Goal: Task Accomplishment & Management: Complete application form

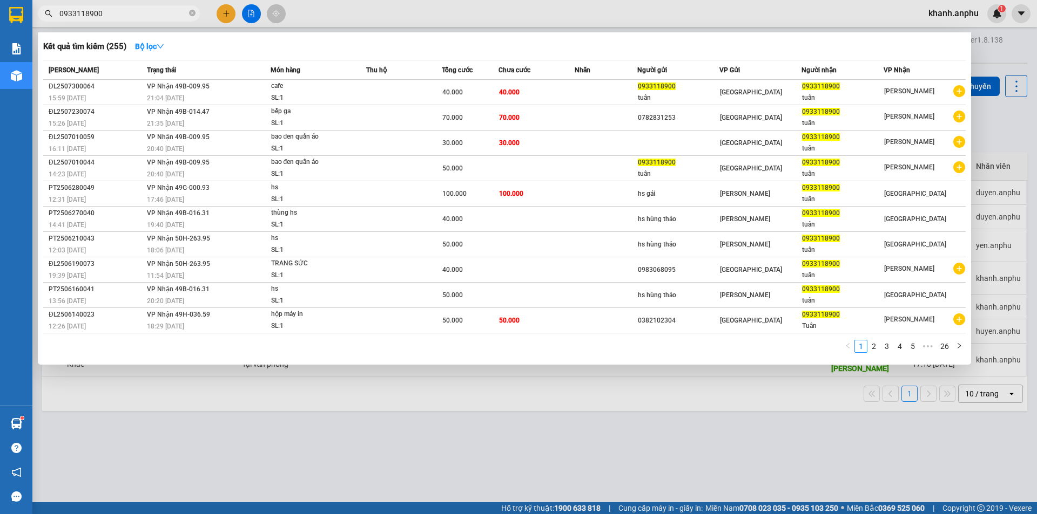
type input "0933118900"
click at [1008, 48] on div at bounding box center [518, 257] width 1037 height 514
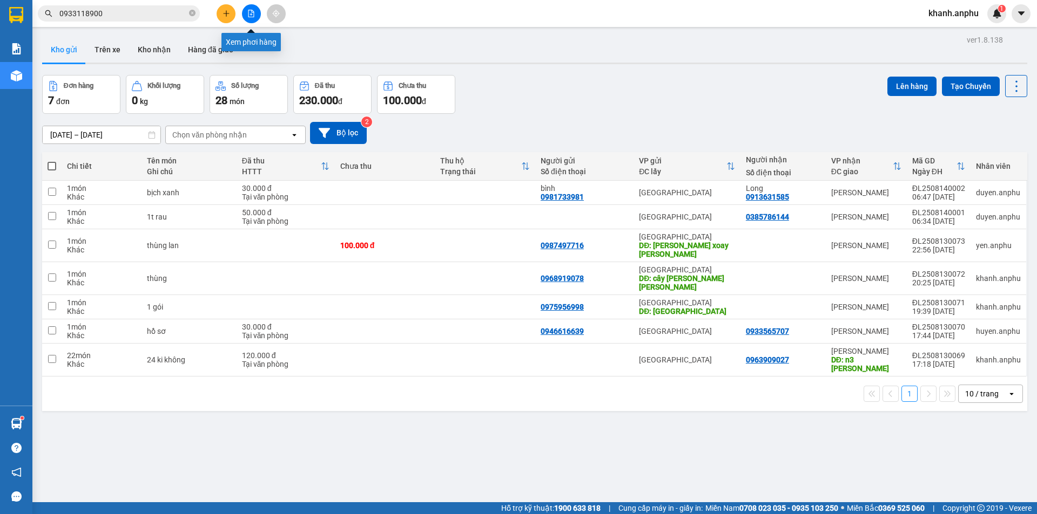
click at [252, 16] on icon "file-add" at bounding box center [251, 14] width 8 height 8
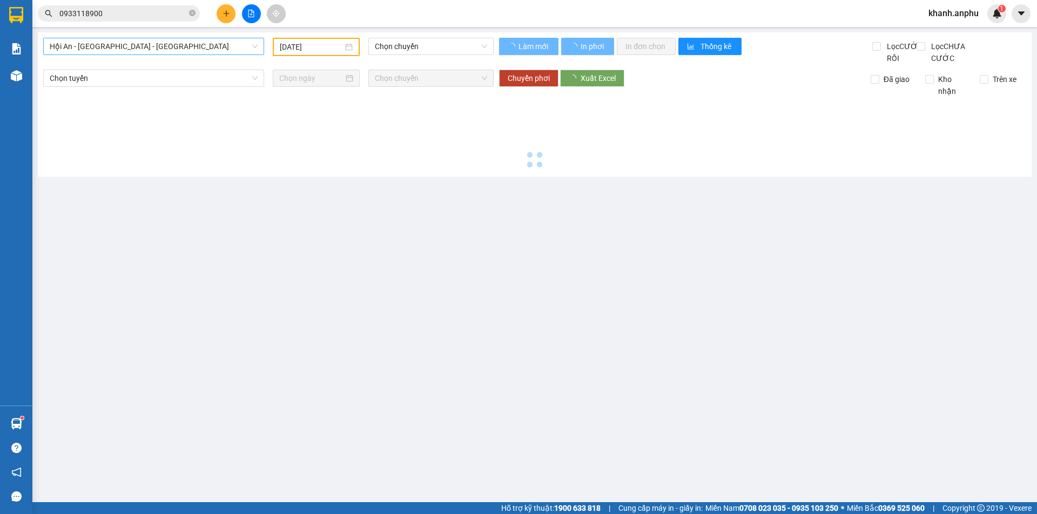
type input "[DATE]"
click at [132, 43] on span "Hội An - [GEOGRAPHIC_DATA] - [GEOGRAPHIC_DATA]" at bounding box center [154, 46] width 208 height 16
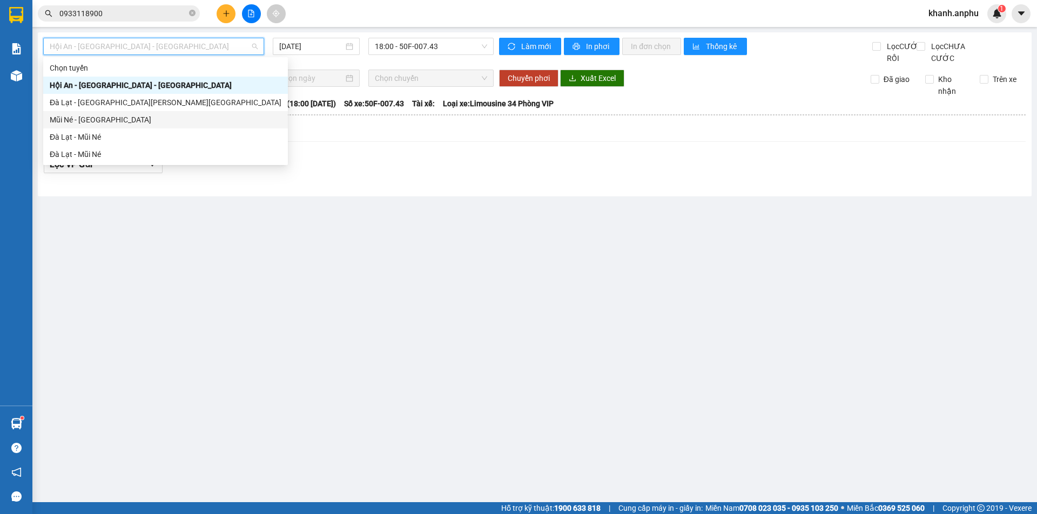
click at [88, 121] on div "Mũi Né - [GEOGRAPHIC_DATA]" at bounding box center [166, 120] width 232 height 12
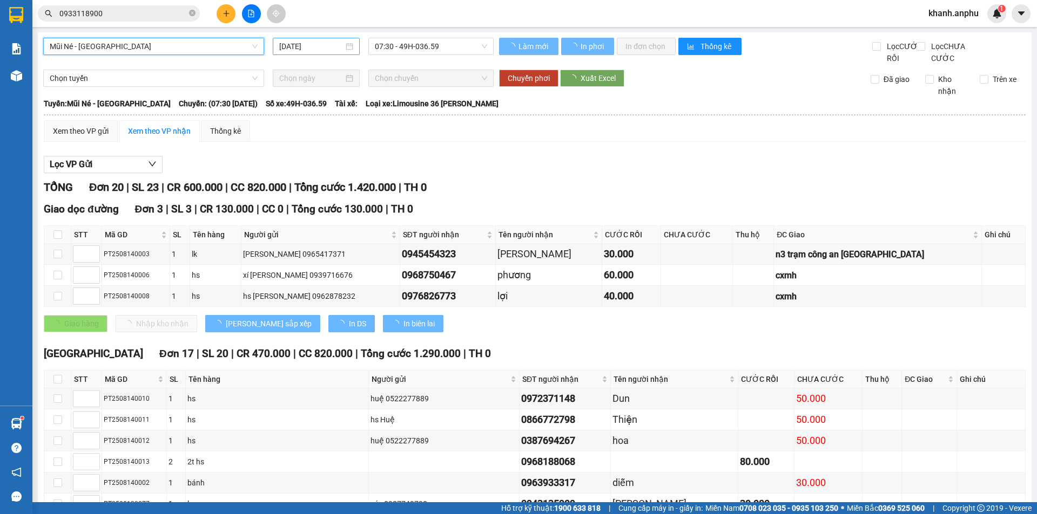
click at [293, 50] on input "[DATE]" at bounding box center [311, 46] width 64 height 12
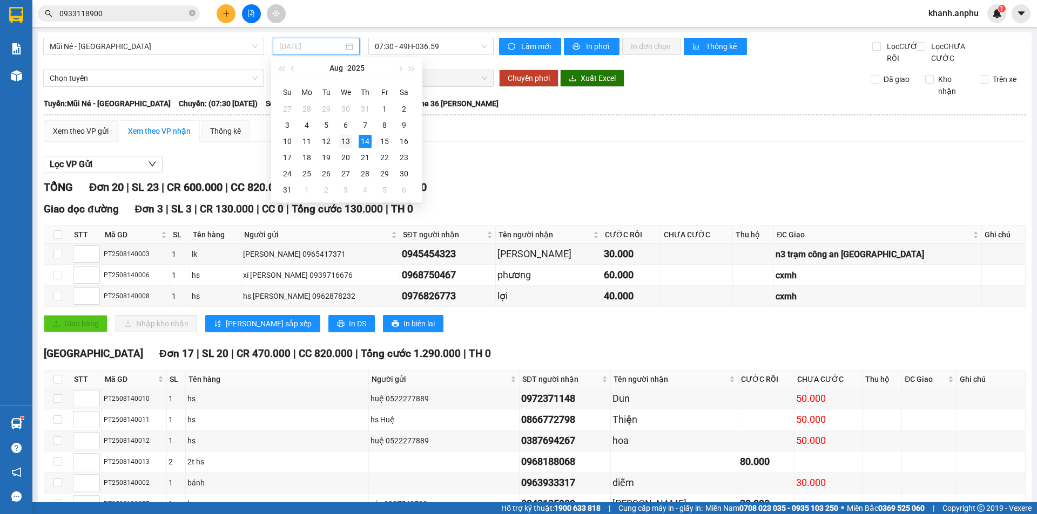
click at [348, 143] on div "13" at bounding box center [345, 141] width 13 height 13
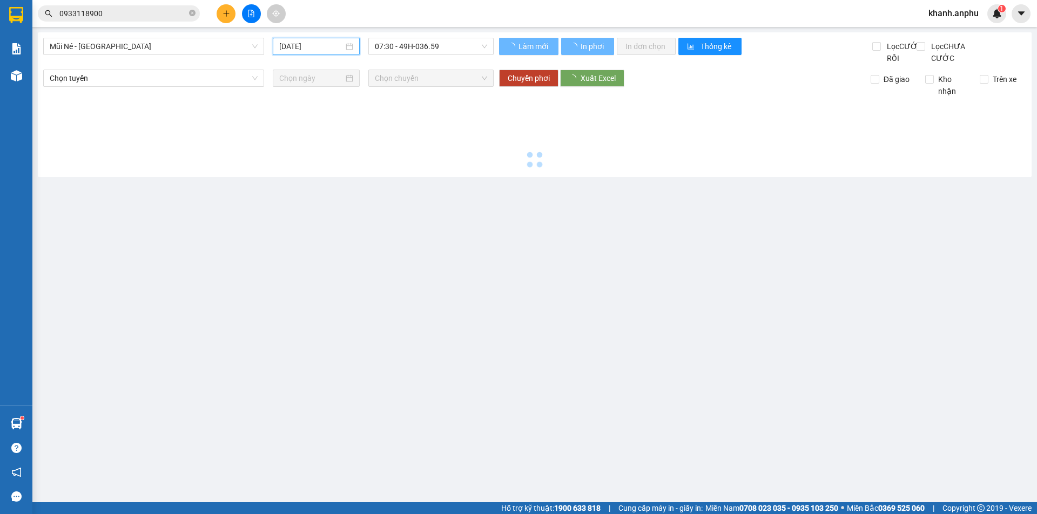
type input "[DATE]"
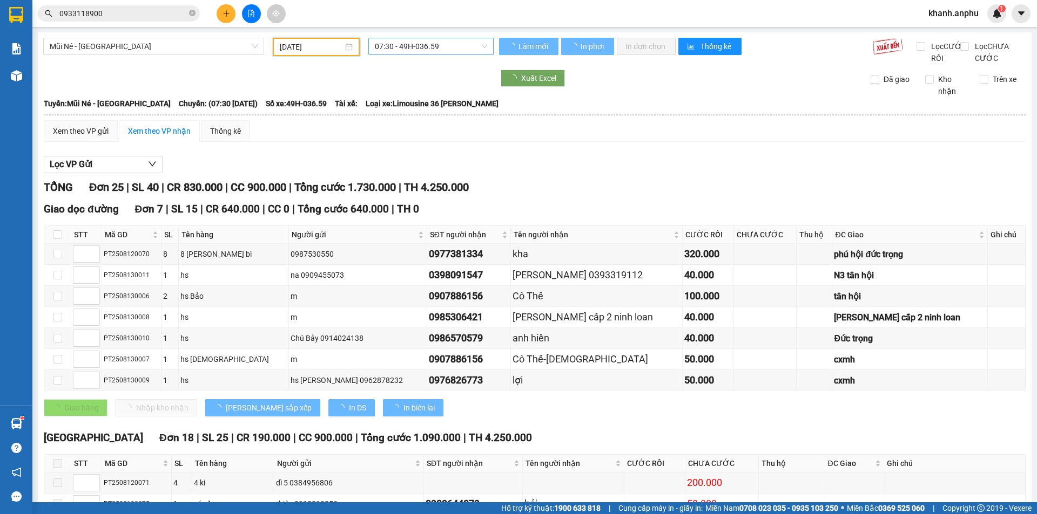
click at [427, 45] on span "07:30 - 49H-036.59" at bounding box center [431, 46] width 112 height 16
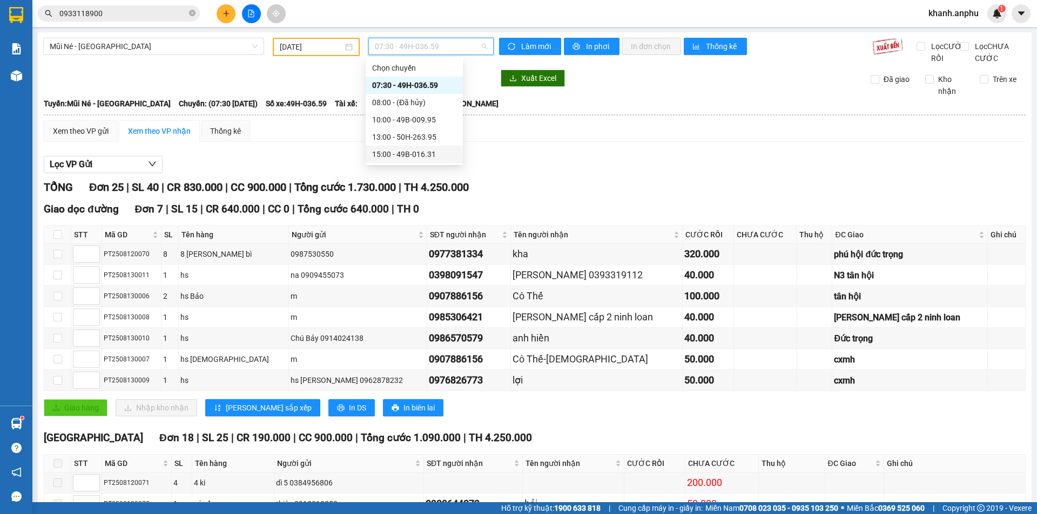
click at [399, 153] on div "15:00 - 49B-016.31" at bounding box center [414, 154] width 84 height 12
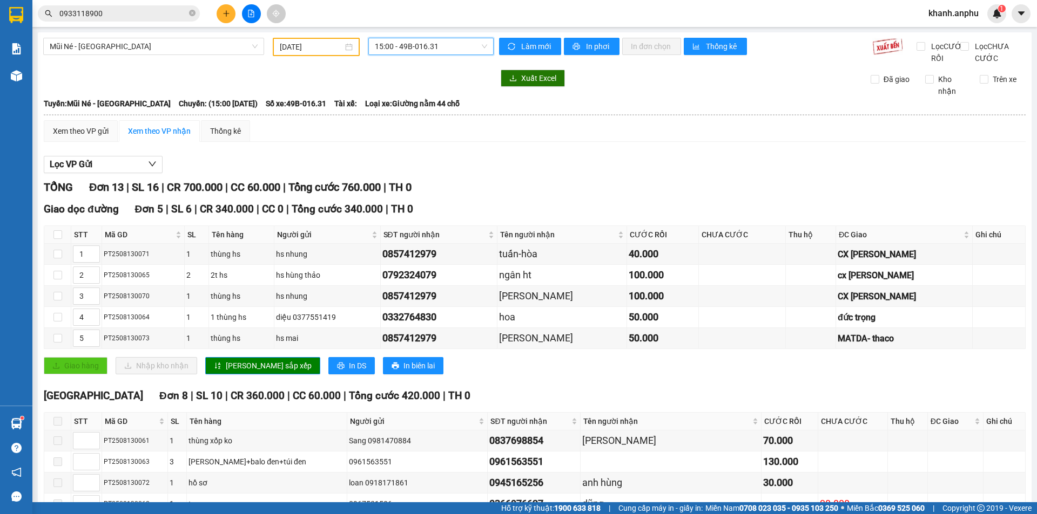
click at [160, 137] on div "Xem theo VP nhận" at bounding box center [159, 131] width 63 height 12
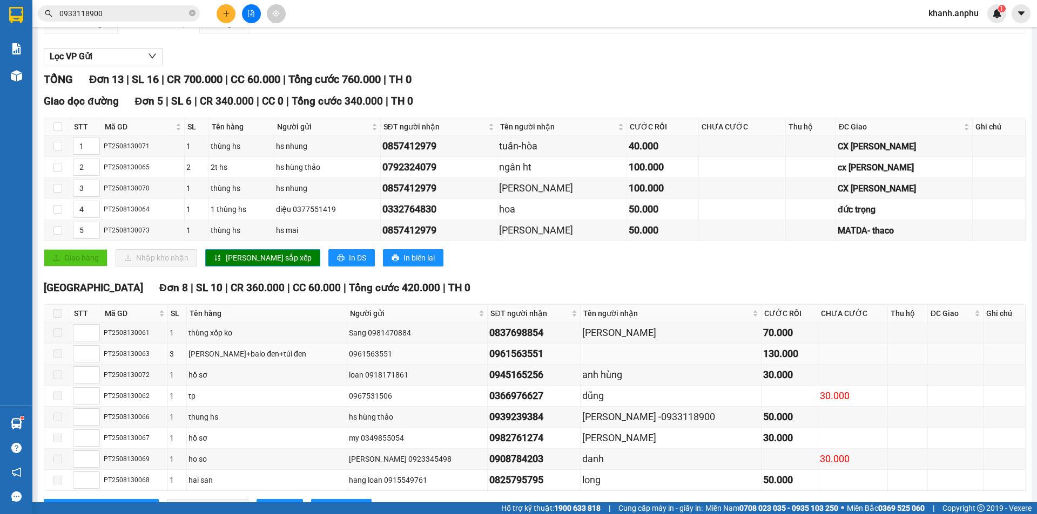
scroll to position [164, 0]
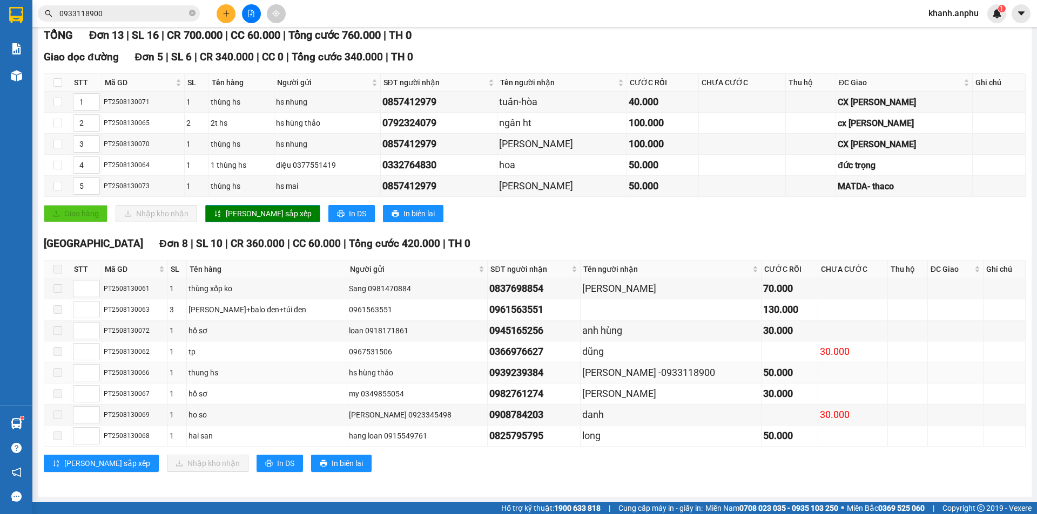
click at [606, 378] on div "[PERSON_NAME] -0933118900" at bounding box center [670, 372] width 177 height 15
click at [227, 15] on icon "plus" at bounding box center [226, 14] width 8 height 8
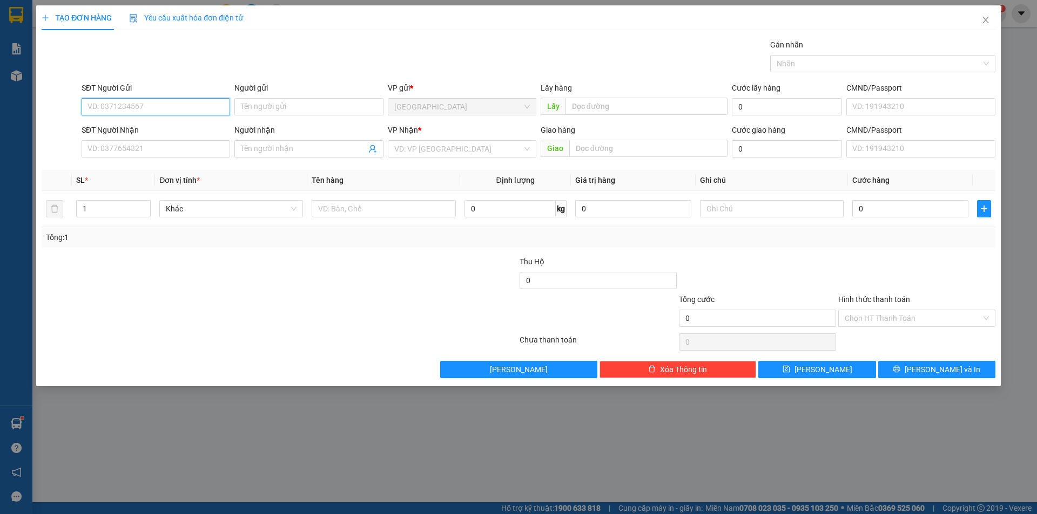
click at [155, 109] on input "SĐT Người Gửi" at bounding box center [156, 106] width 148 height 17
type input "0978666634"
click at [145, 139] on div "0978666634 0978666634 - [PERSON_NAME]" at bounding box center [156, 129] width 148 height 22
click at [146, 130] on div "SĐT Người Nhận" at bounding box center [156, 130] width 148 height 12
click at [146, 140] on input "SĐT Người Nhận" at bounding box center [156, 148] width 148 height 17
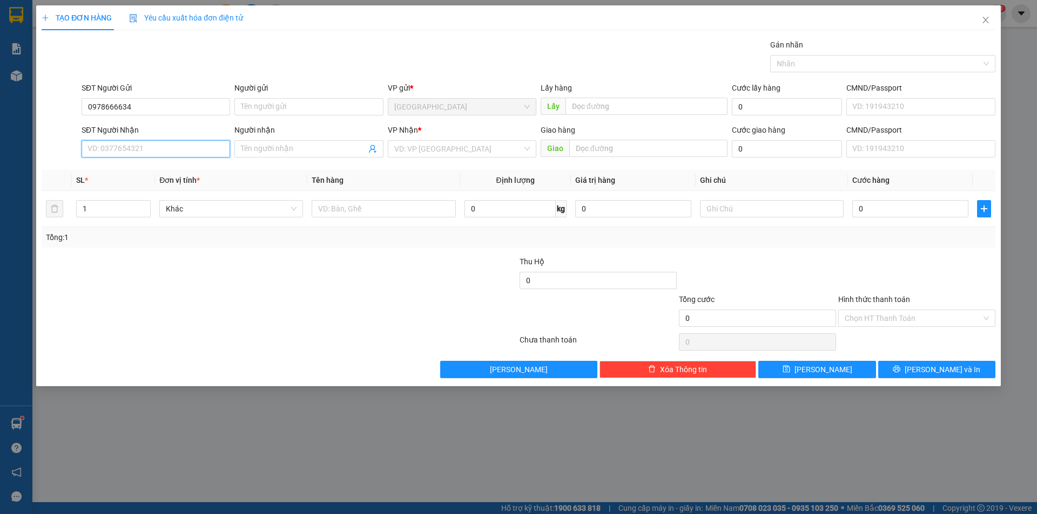
click at [139, 149] on input "SĐT Người Nhận" at bounding box center [156, 148] width 148 height 17
click at [184, 148] on input "SĐT Người Nhận" at bounding box center [156, 148] width 148 height 17
type input "0938331558"
click at [274, 148] on input "Người nhận" at bounding box center [303, 149] width 125 height 12
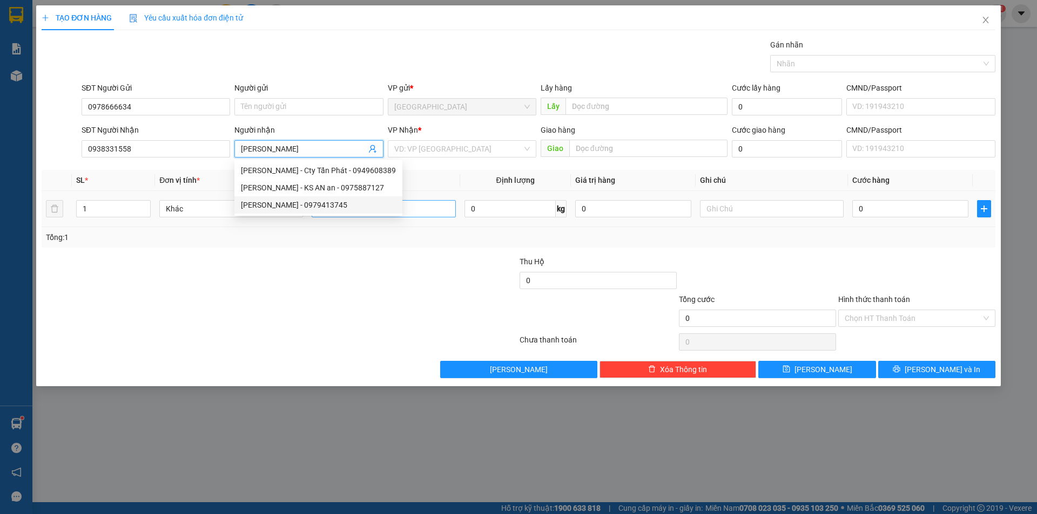
type input "[PERSON_NAME]"
click at [410, 210] on input "text" at bounding box center [383, 208] width 144 height 17
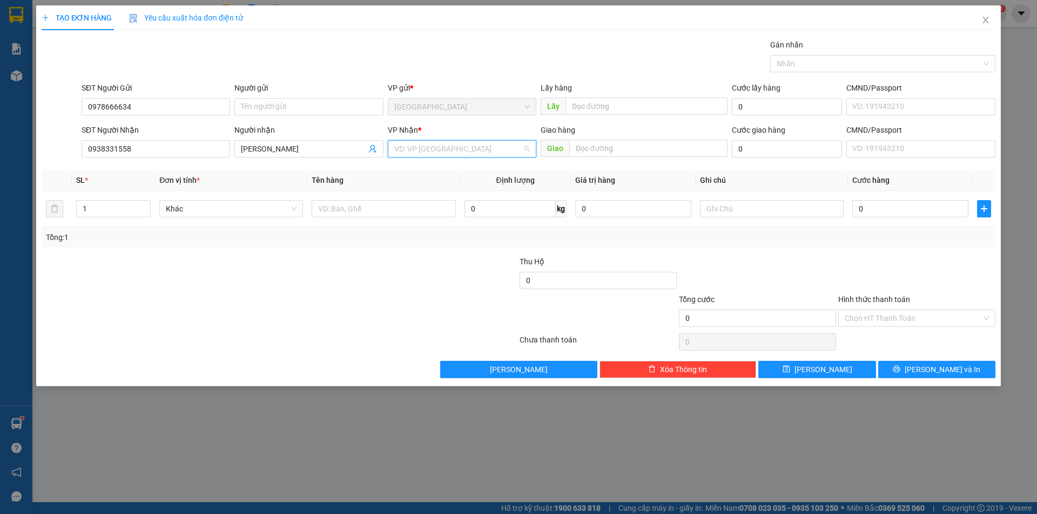
click at [467, 151] on input "search" at bounding box center [458, 149] width 128 height 16
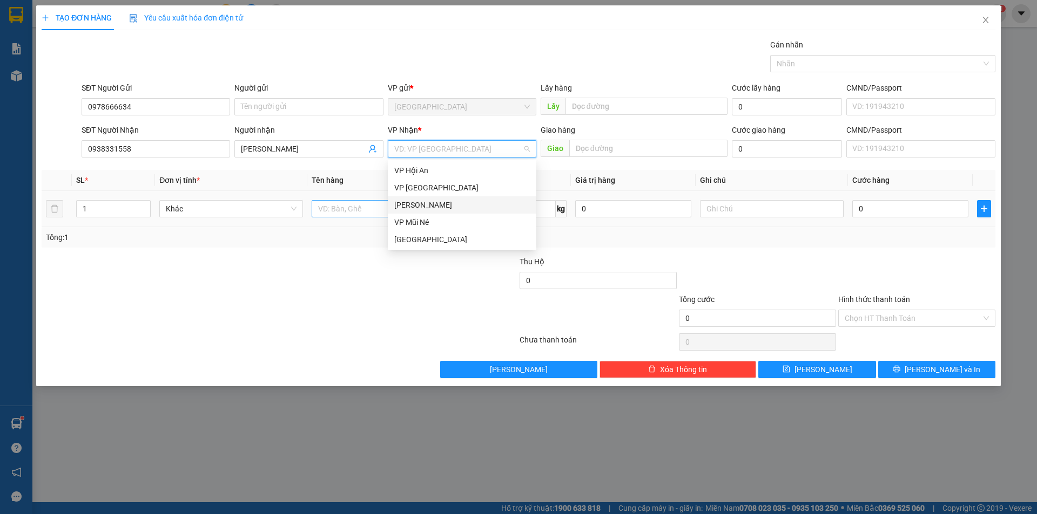
click at [429, 206] on div "[PERSON_NAME]" at bounding box center [462, 205] width 136 height 12
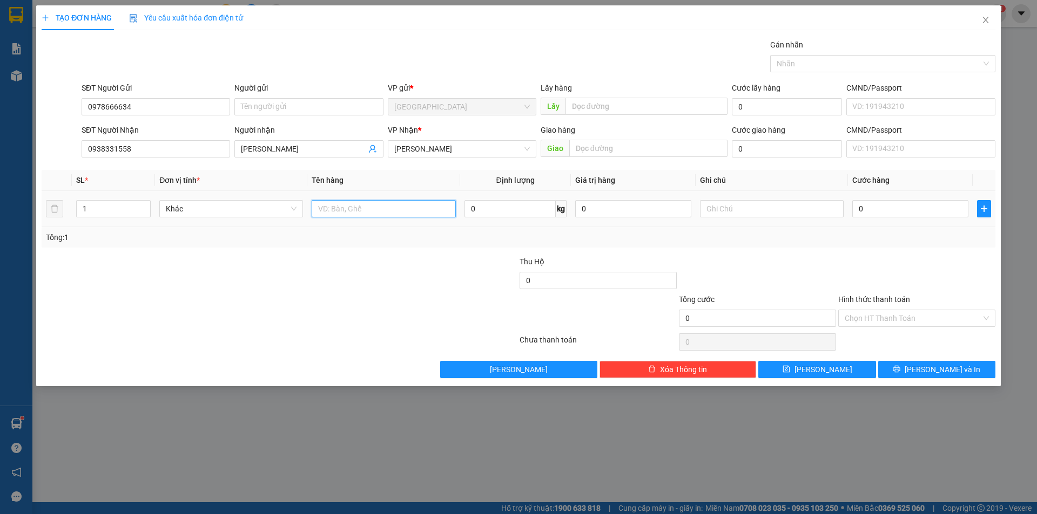
click at [417, 209] on input "text" at bounding box center [383, 208] width 144 height 17
type input "n"
type input "nước giặt"
click at [857, 212] on input "0" at bounding box center [910, 208] width 116 height 17
click at [599, 147] on input "text" at bounding box center [648, 148] width 158 height 17
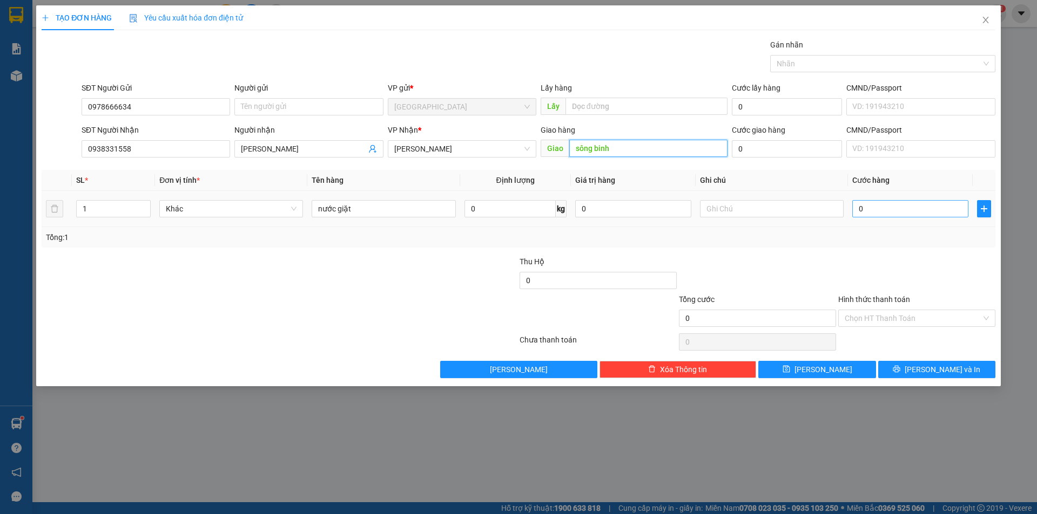
type input "sông binh"
click at [859, 209] on input "0" at bounding box center [910, 208] width 116 height 17
type input "7"
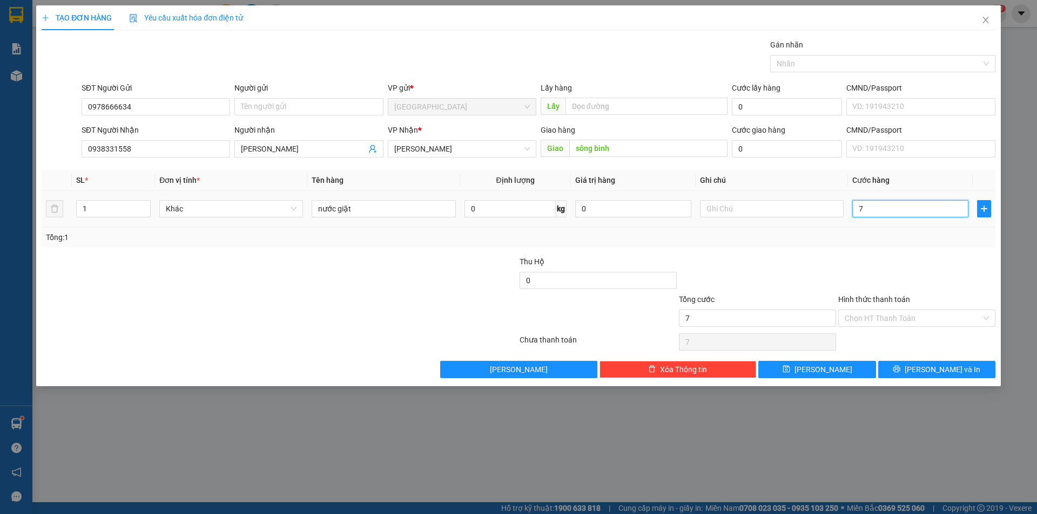
type input "70"
type input "700"
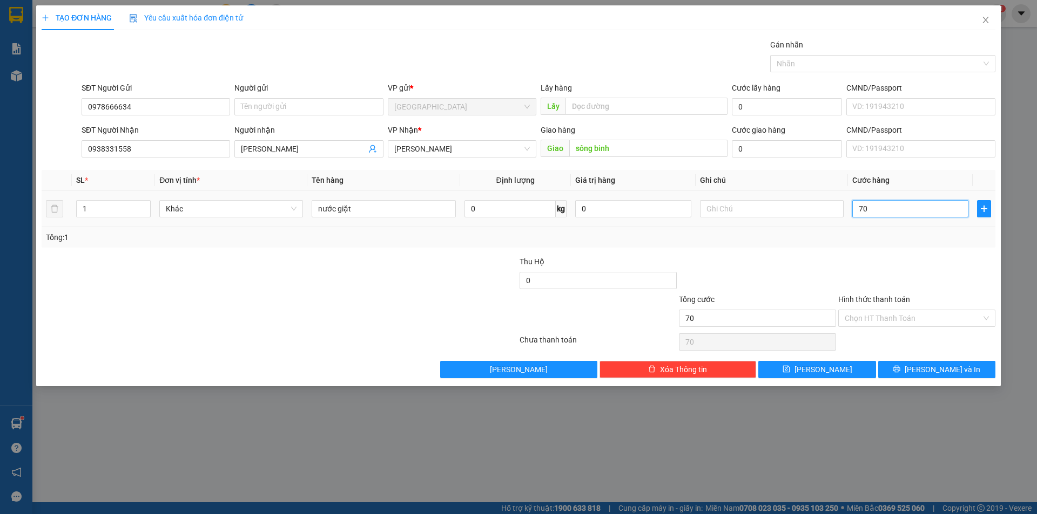
type input "700"
type input "7.000"
type input "70.000"
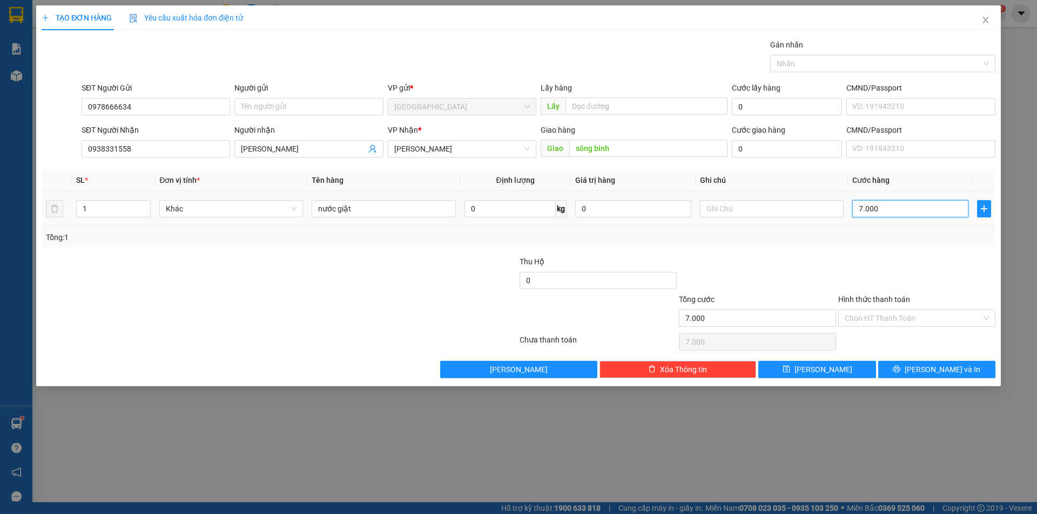
type input "70.000"
click at [903, 315] on input "Hình thức thanh toán" at bounding box center [912, 318] width 137 height 16
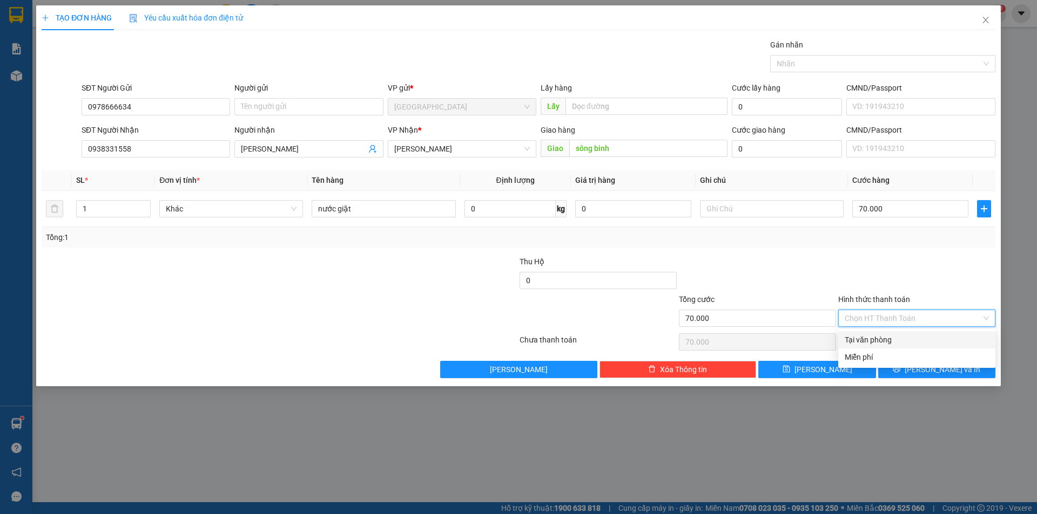
click at [897, 342] on div "Tại văn phòng" at bounding box center [916, 340] width 144 height 12
type input "0"
click at [905, 370] on button "[PERSON_NAME] và In" at bounding box center [936, 369] width 117 height 17
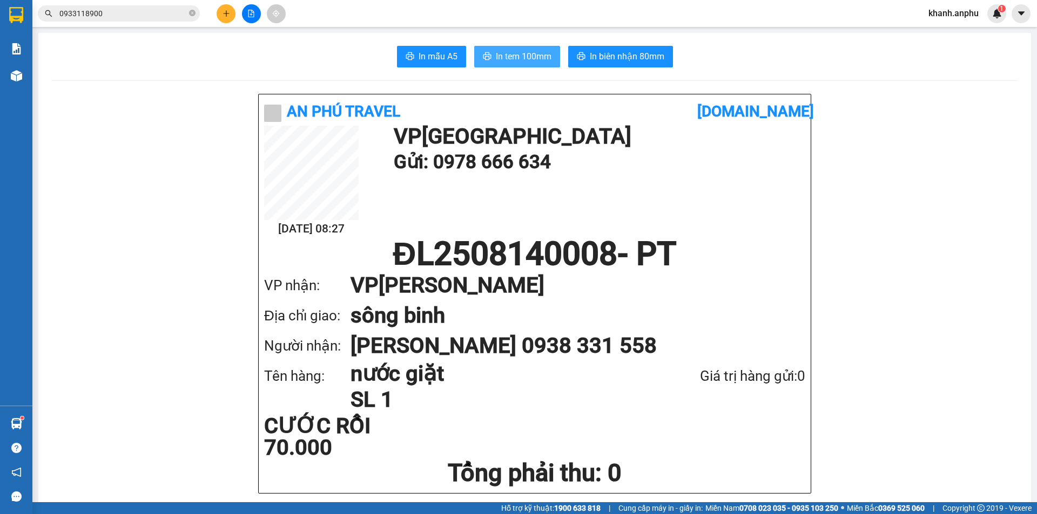
click at [519, 59] on span "In tem 100mm" at bounding box center [524, 56] width 56 height 13
click at [533, 60] on span "In tem 100mm" at bounding box center [524, 56] width 56 height 13
